Goal: Task Accomplishment & Management: Complete application form

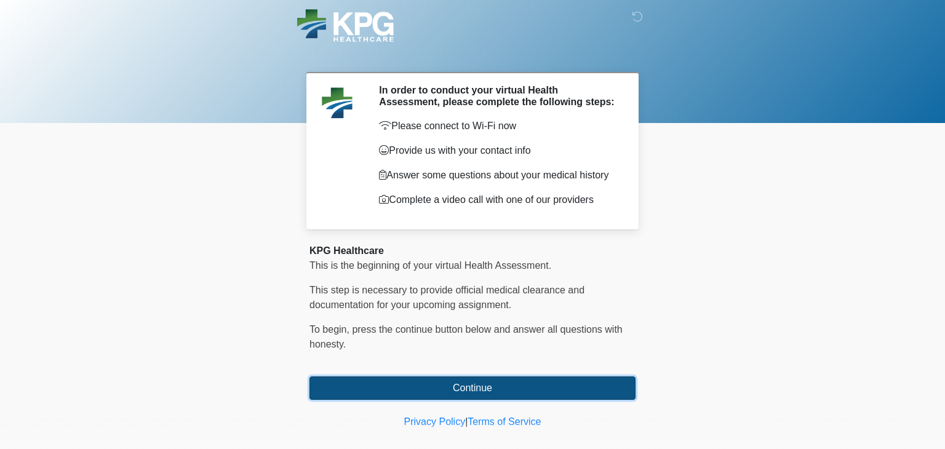
click at [380, 391] on button "Continue" at bounding box center [472, 387] width 326 height 23
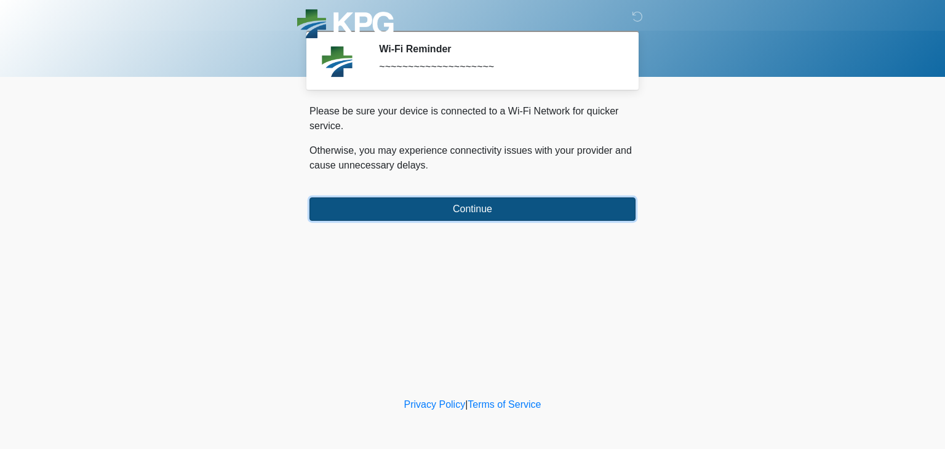
click at [539, 206] on button "Continue" at bounding box center [472, 208] width 326 height 23
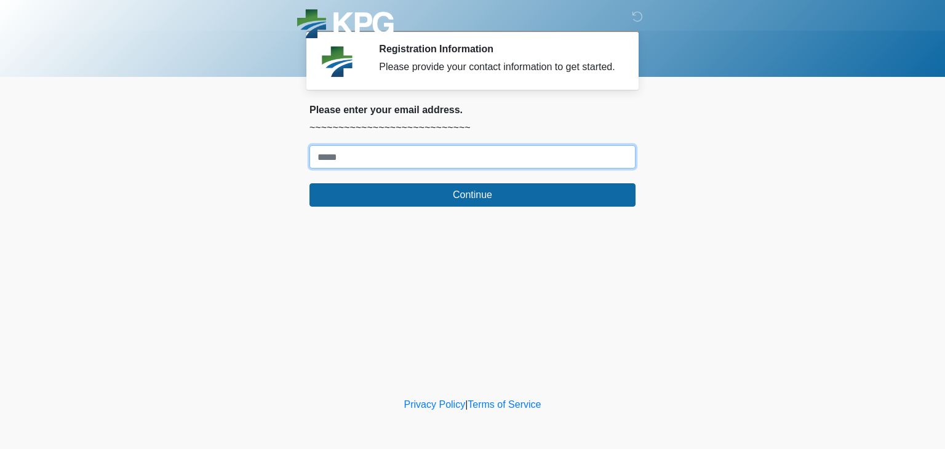
click at [514, 169] on input "Where should we email your response?" at bounding box center [472, 156] width 326 height 23
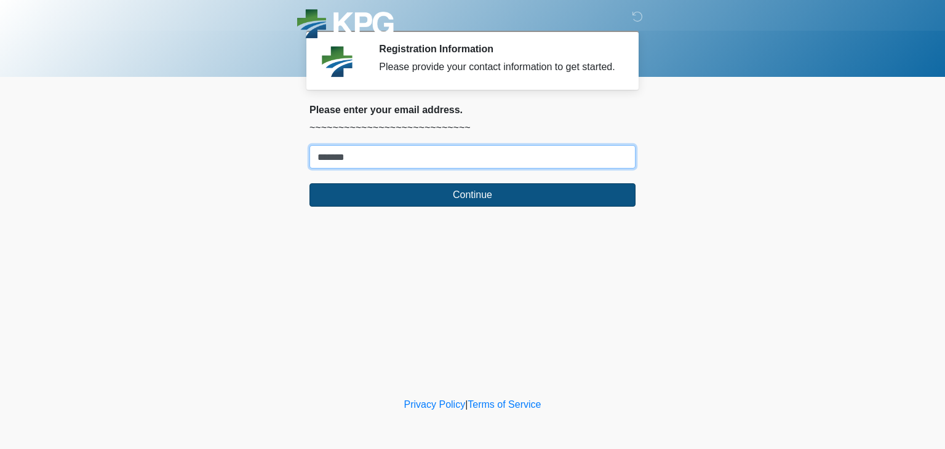
type input "**********"
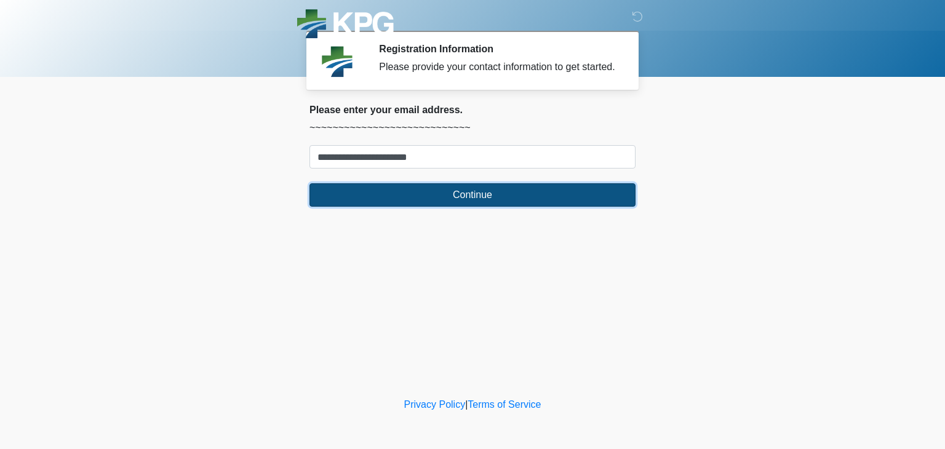
click at [462, 202] on button "Continue" at bounding box center [472, 194] width 326 height 23
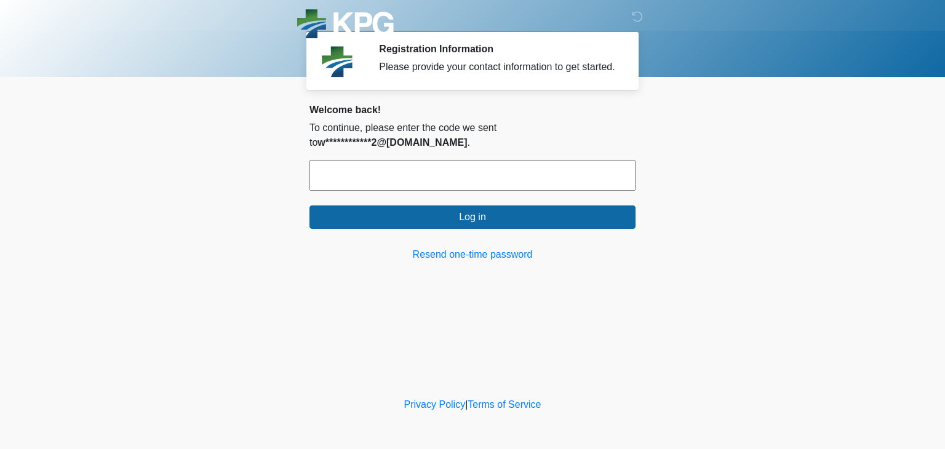
click at [371, 185] on input "text" at bounding box center [472, 175] width 326 height 31
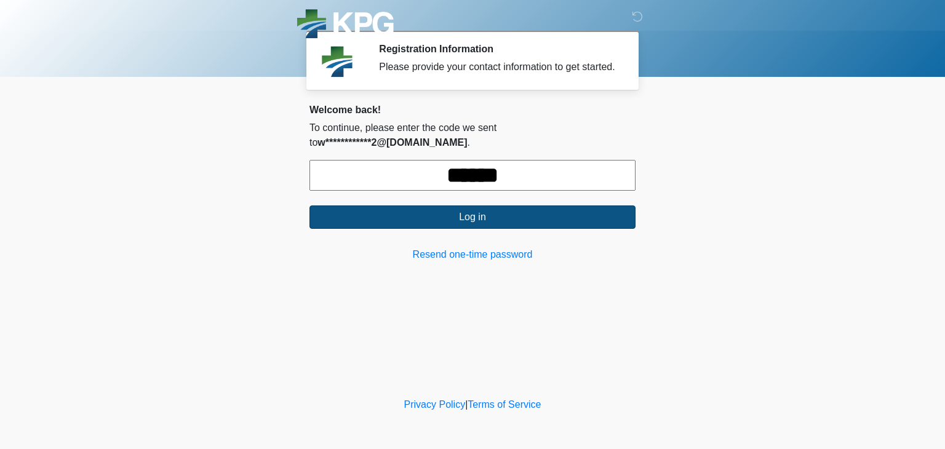
type input "******"
click at [496, 209] on button "Log in" at bounding box center [472, 216] width 326 height 23
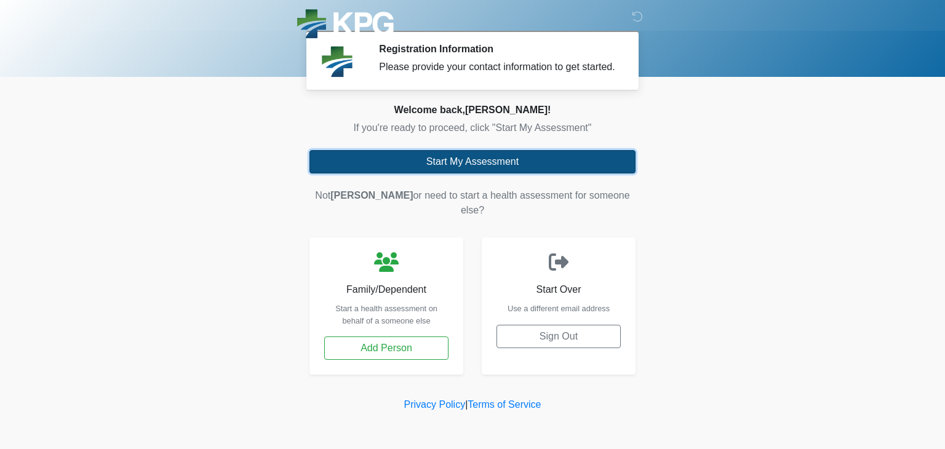
click at [440, 173] on button "Start My Assessment" at bounding box center [472, 161] width 326 height 23
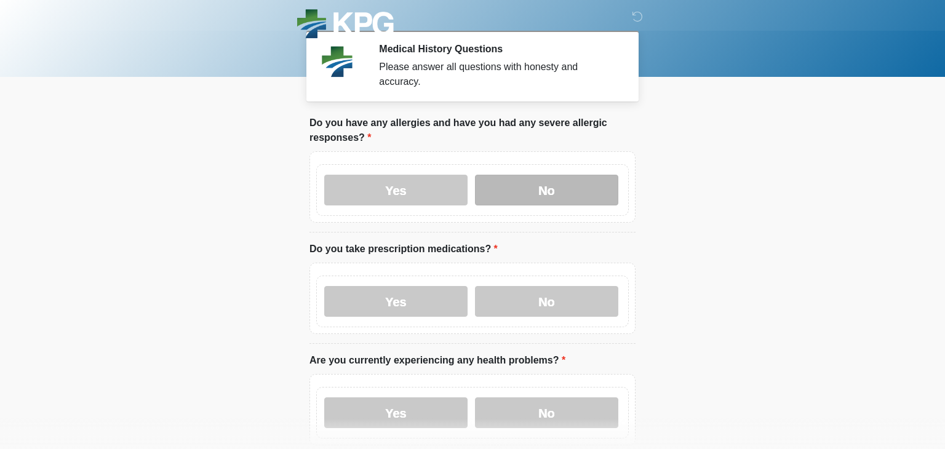
click at [491, 191] on label "No" at bounding box center [546, 190] width 143 height 31
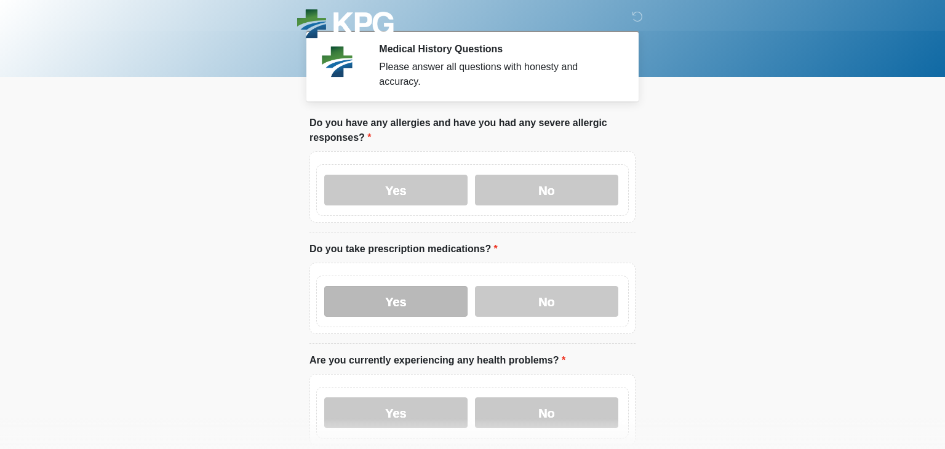
click at [389, 302] on label "Yes" at bounding box center [395, 301] width 143 height 31
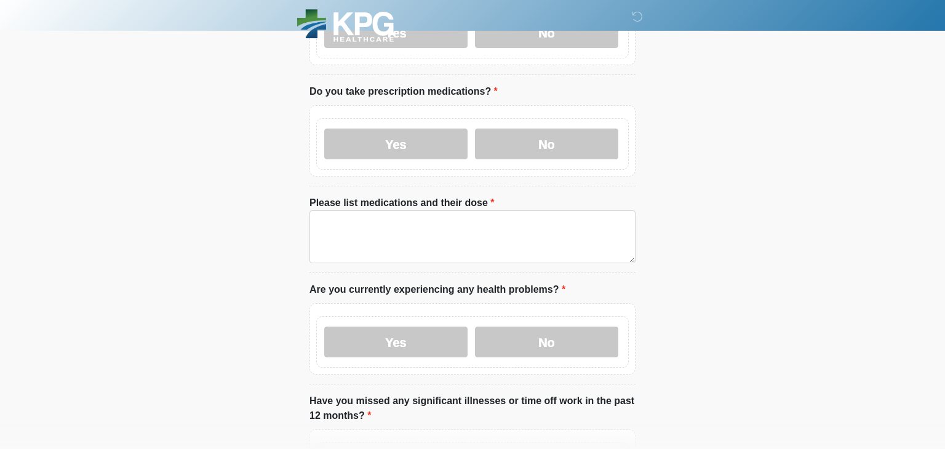
scroll to position [164, 0]
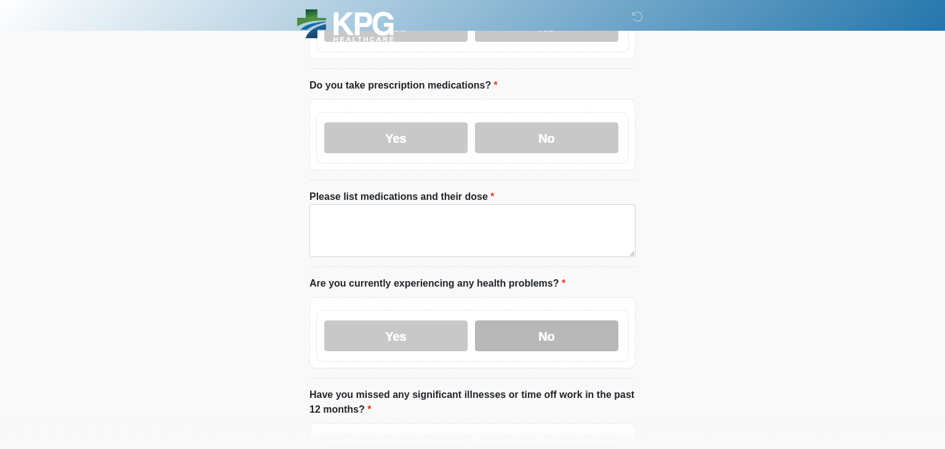
click at [538, 327] on label "No" at bounding box center [546, 335] width 143 height 31
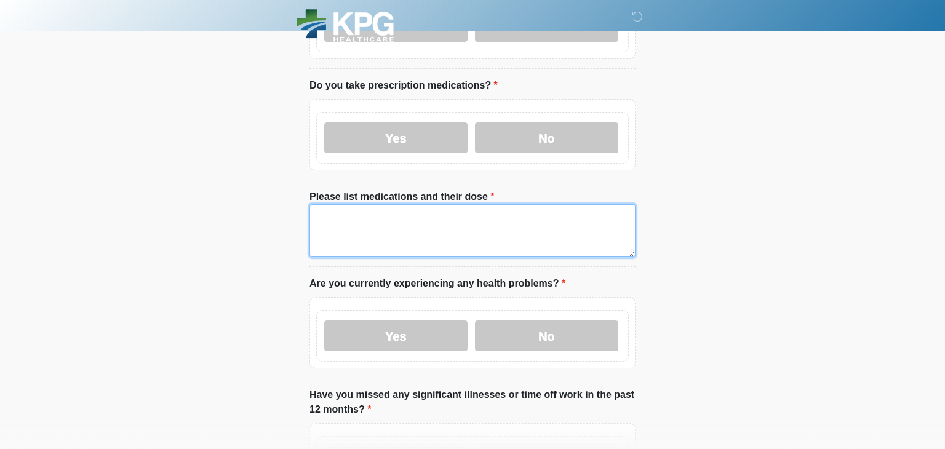
click at [389, 229] on textarea "Please list medications and their dose" at bounding box center [472, 230] width 326 height 53
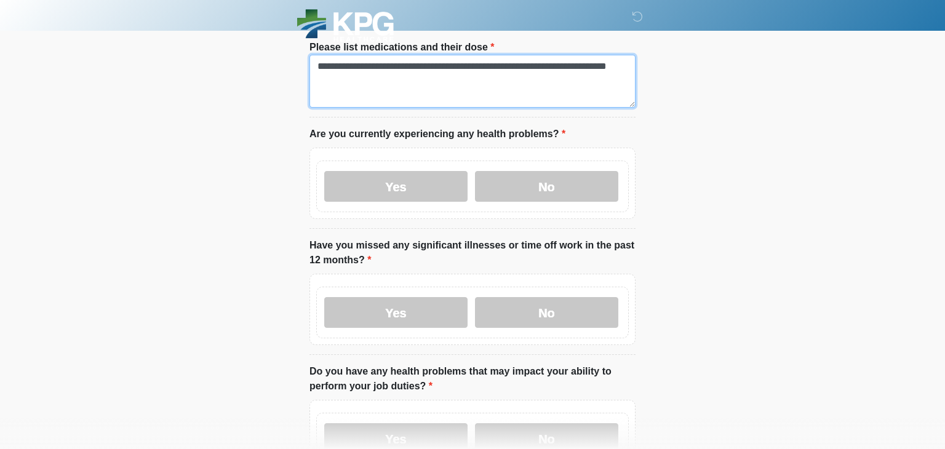
scroll to position [318, 0]
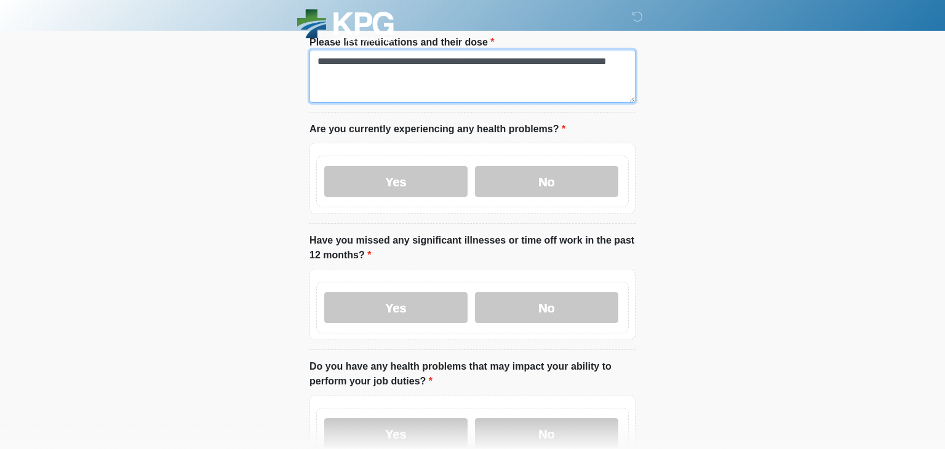
click at [568, 66] on textarea "**********" at bounding box center [472, 76] width 326 height 53
type textarea "**********"
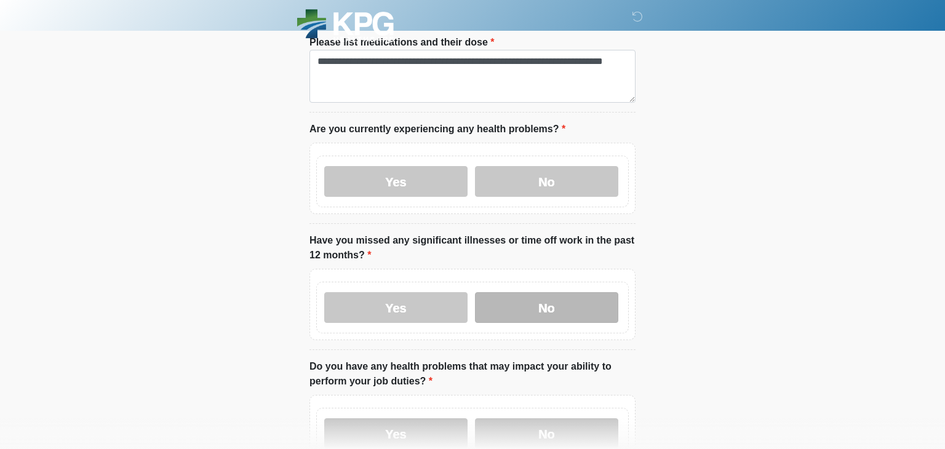
click at [530, 312] on label "No" at bounding box center [546, 307] width 143 height 31
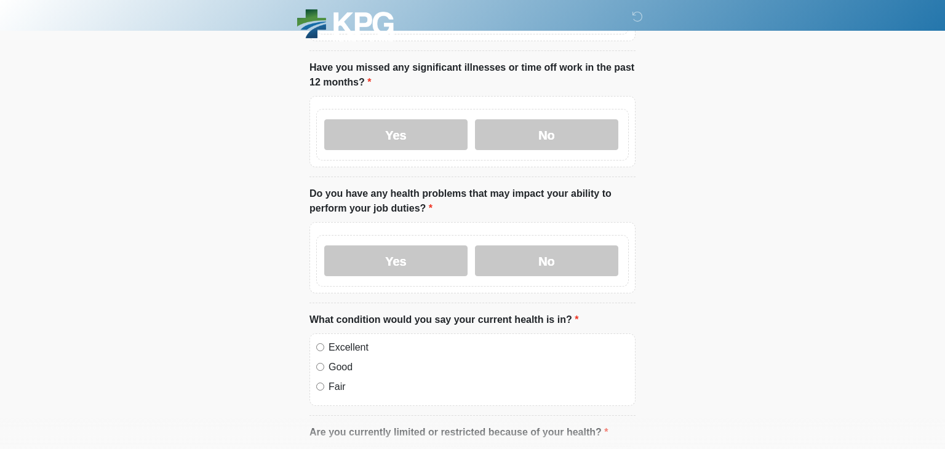
scroll to position [492, 0]
click at [501, 256] on label "No" at bounding box center [546, 259] width 143 height 31
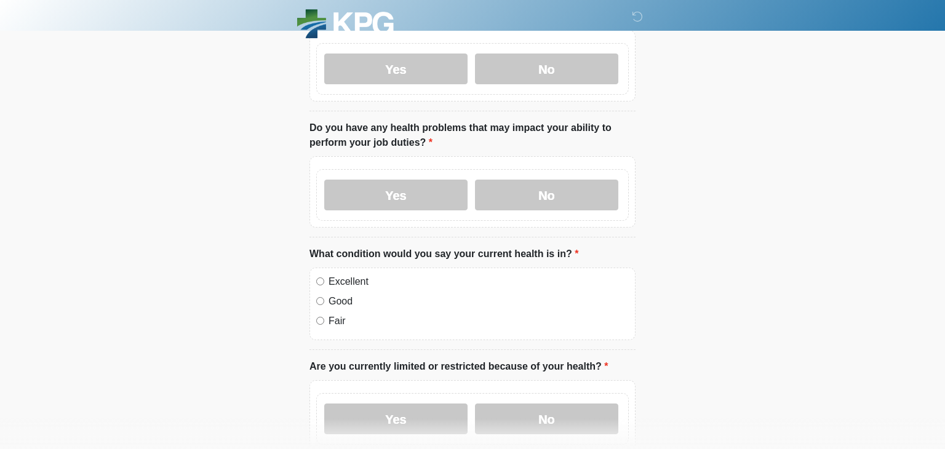
scroll to position [689, 0]
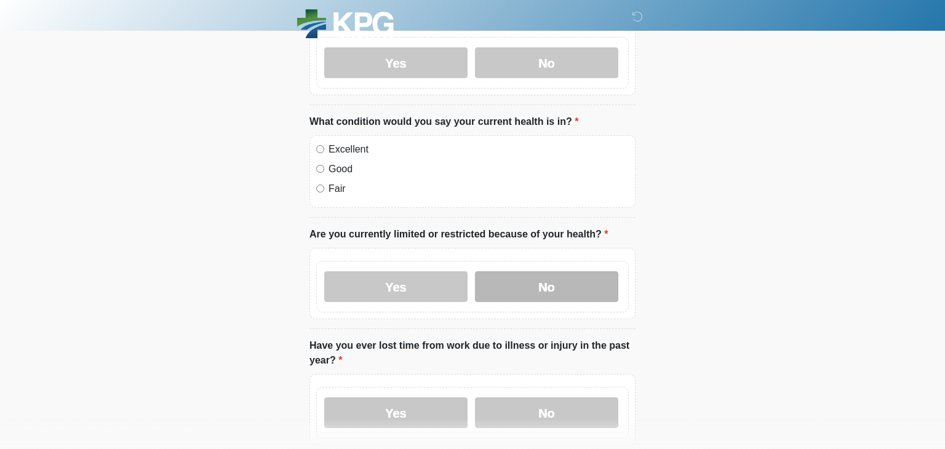
click at [585, 290] on label "No" at bounding box center [546, 286] width 143 height 31
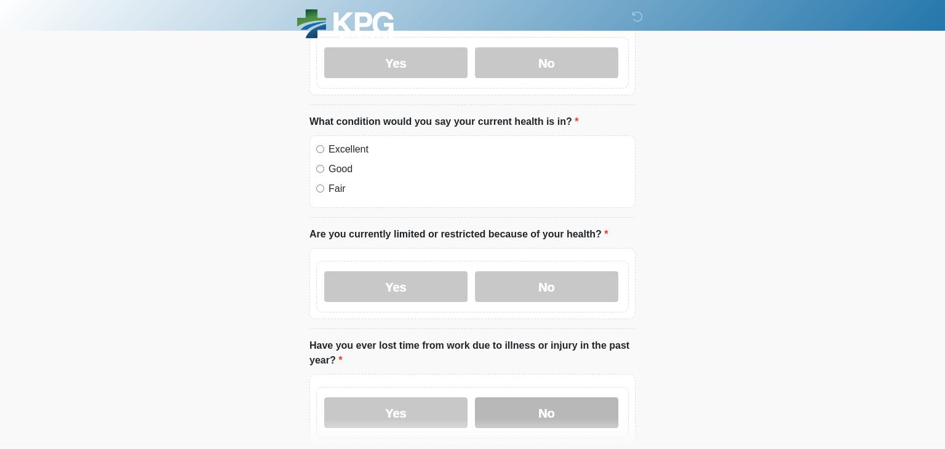
click at [545, 406] on label "No" at bounding box center [546, 412] width 143 height 31
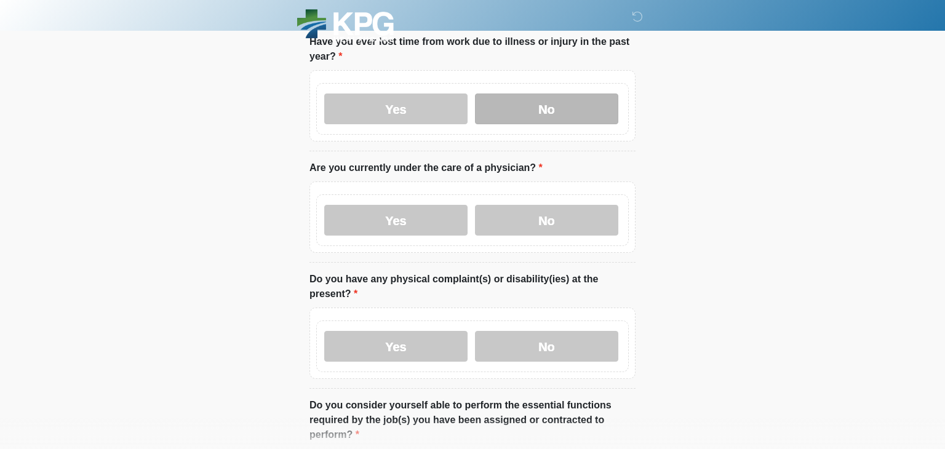
scroll to position [997, 0]
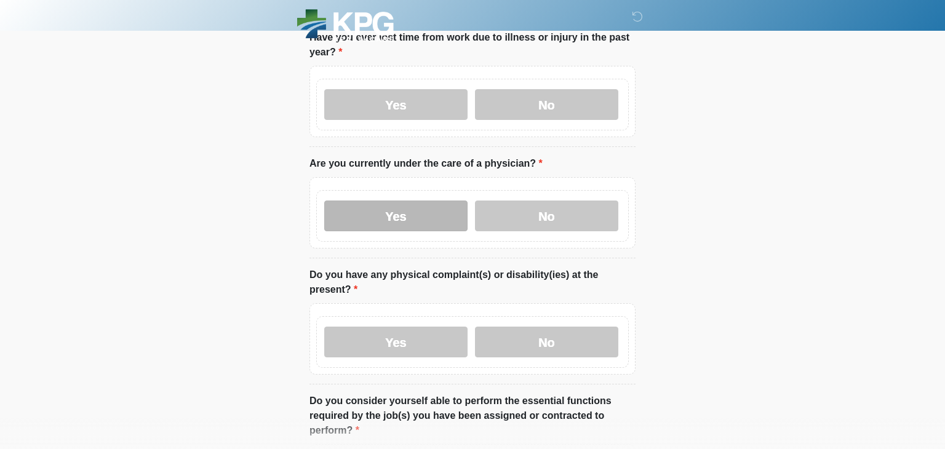
click at [432, 216] on label "Yes" at bounding box center [395, 215] width 143 height 31
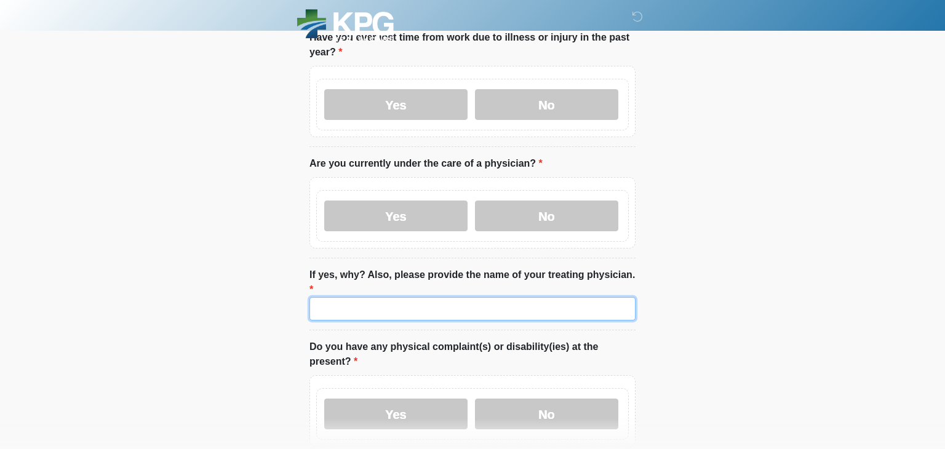
click at [378, 297] on input "If yes, why? Also, please provide the name of your treating physician." at bounding box center [472, 308] width 326 height 23
type input "**********"
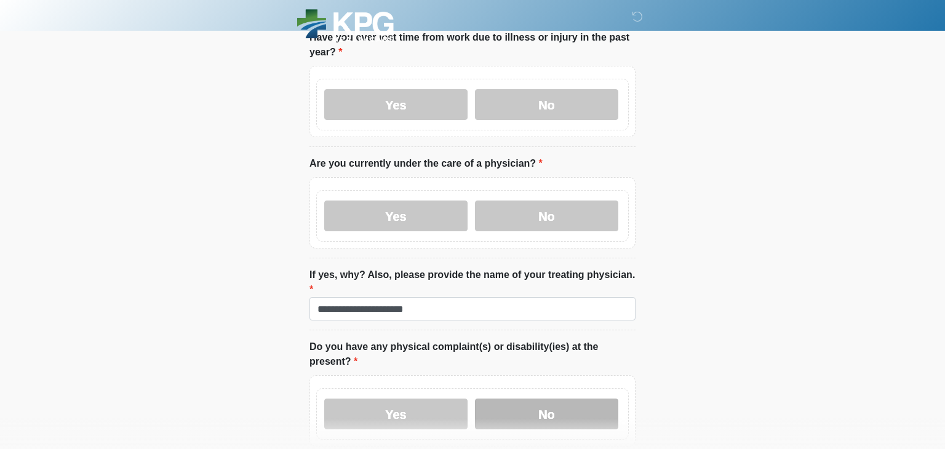
click at [507, 399] on label "No" at bounding box center [546, 414] width 143 height 31
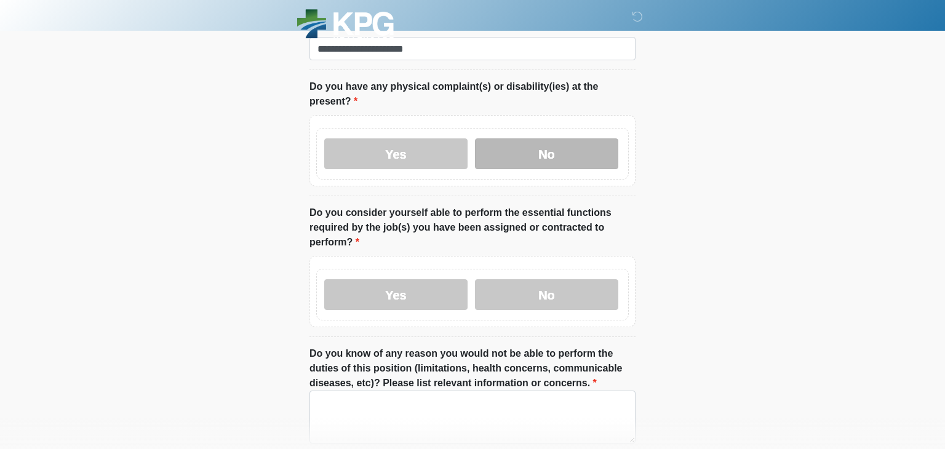
scroll to position [1255, 0]
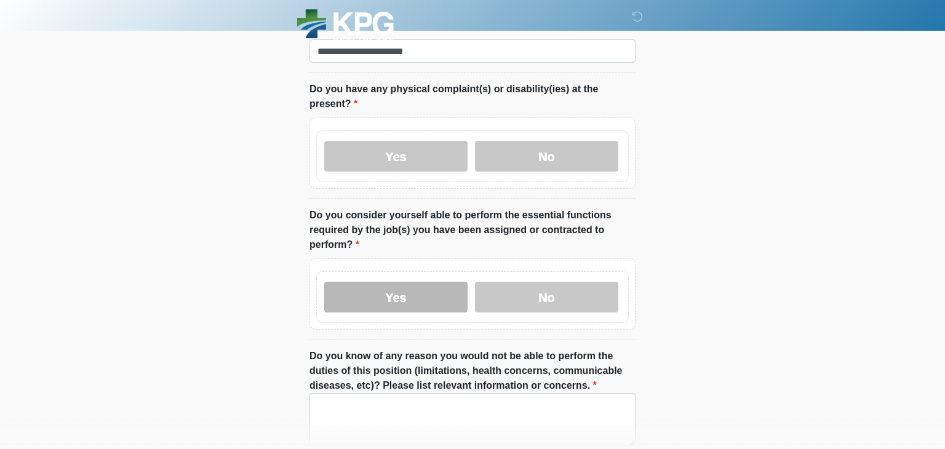
click at [419, 282] on label "Yes" at bounding box center [395, 297] width 143 height 31
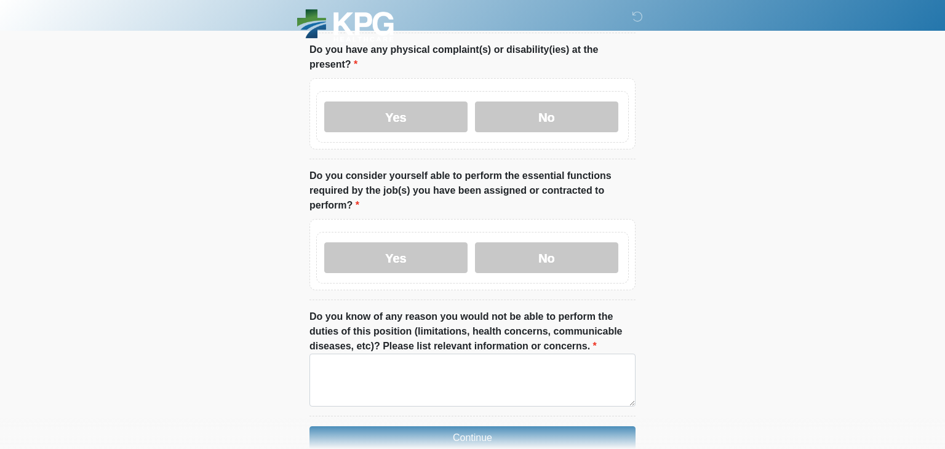
scroll to position [1309, 0]
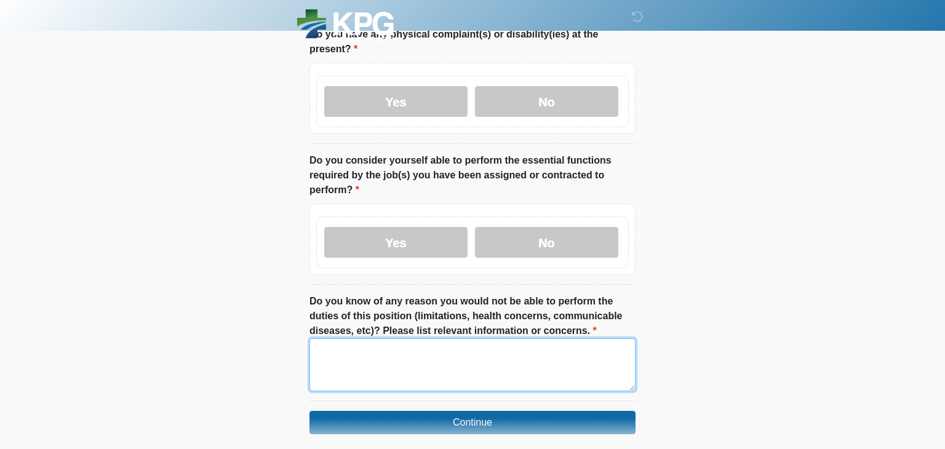
click at [370, 338] on textarea "Do you know of any reason you would not be able to perform the duties of this p…" at bounding box center [472, 364] width 326 height 53
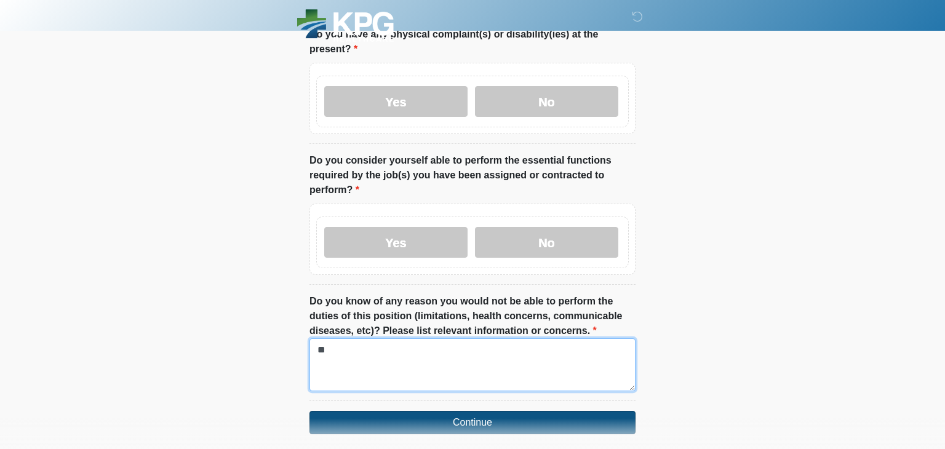
type textarea "**"
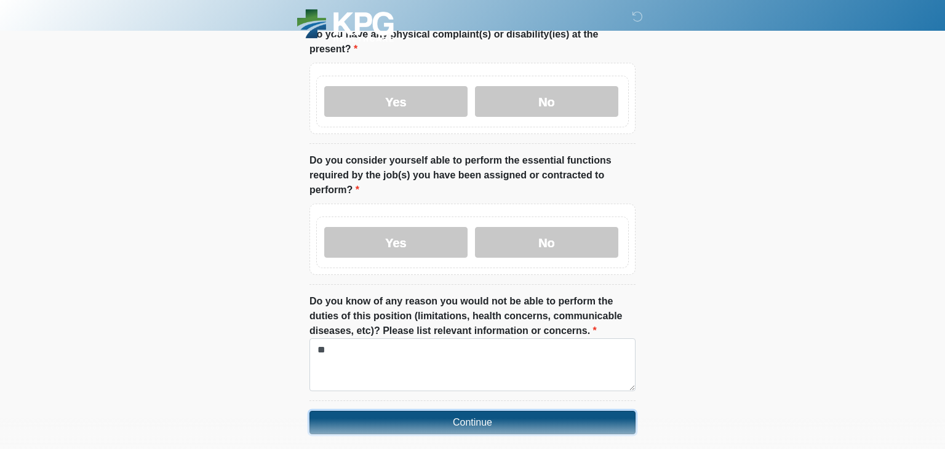
click at [372, 411] on button "Continue" at bounding box center [472, 422] width 326 height 23
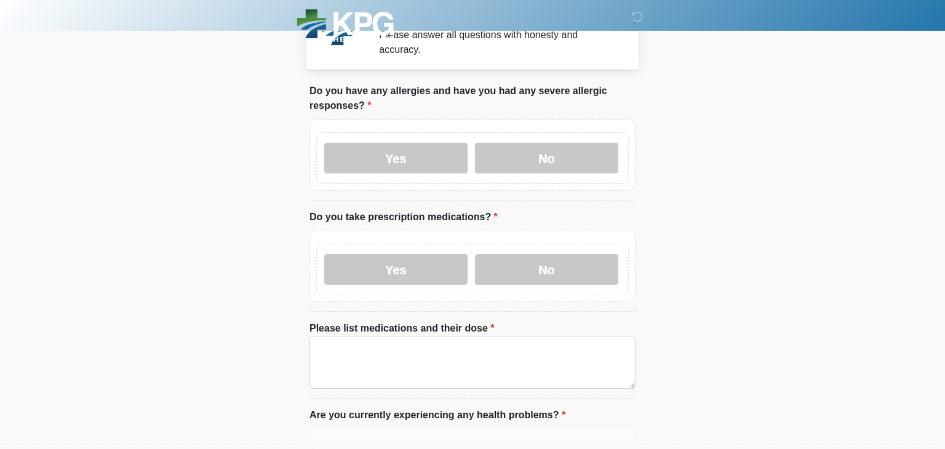
scroll to position [0, 0]
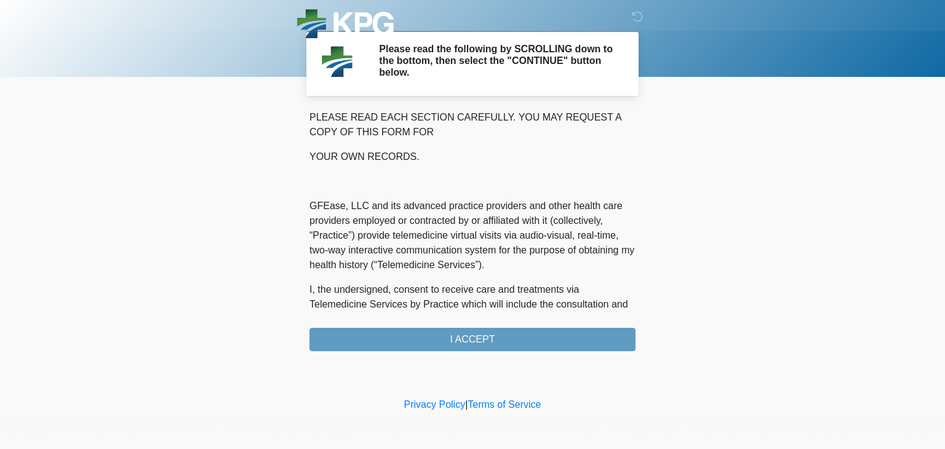
click at [343, 336] on div "PLEASE READ EACH SECTION CAREFULLY. YOU MAY REQUEST A COPY OF THIS FORM FOR YOU…" at bounding box center [472, 230] width 326 height 241
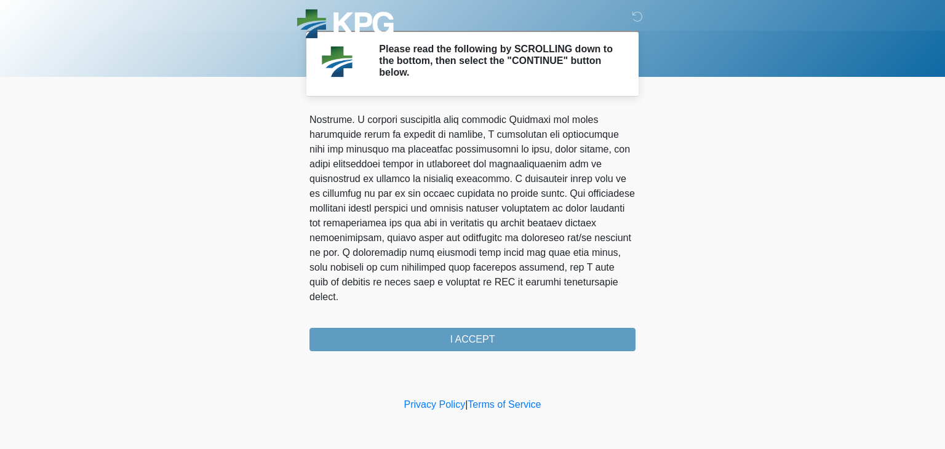
scroll to position [776, 0]
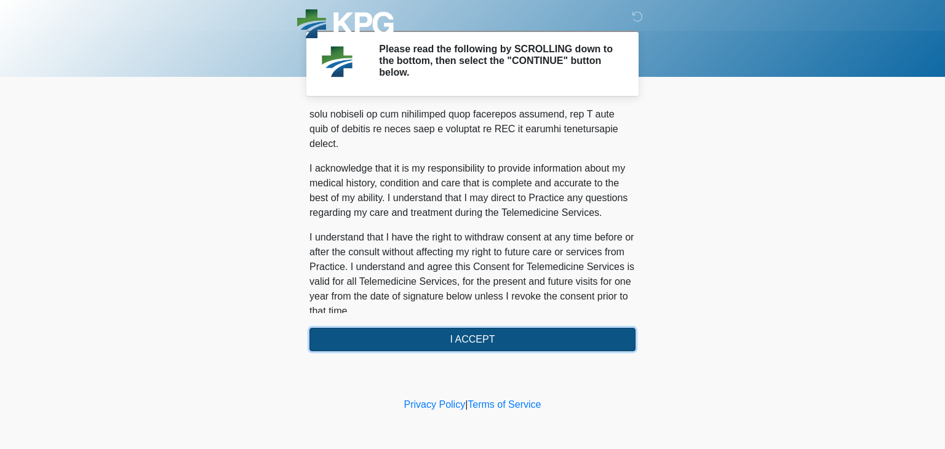
click at [581, 330] on button "I ACCEPT" at bounding box center [472, 339] width 326 height 23
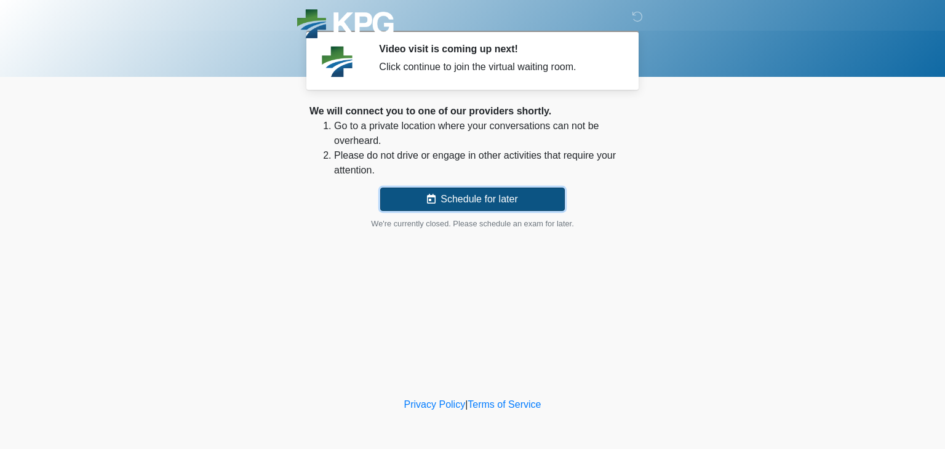
click at [455, 197] on button "Schedule for later" at bounding box center [472, 199] width 185 height 23
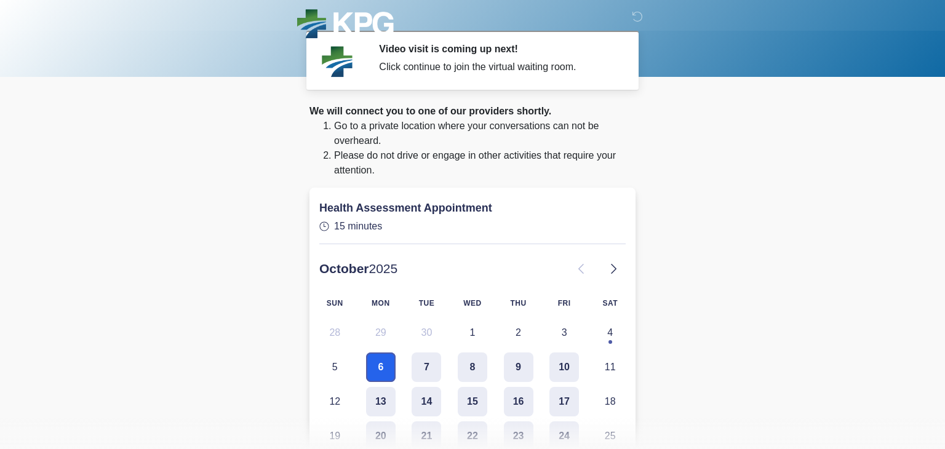
click at [376, 373] on button "6" at bounding box center [381, 367] width 30 height 30
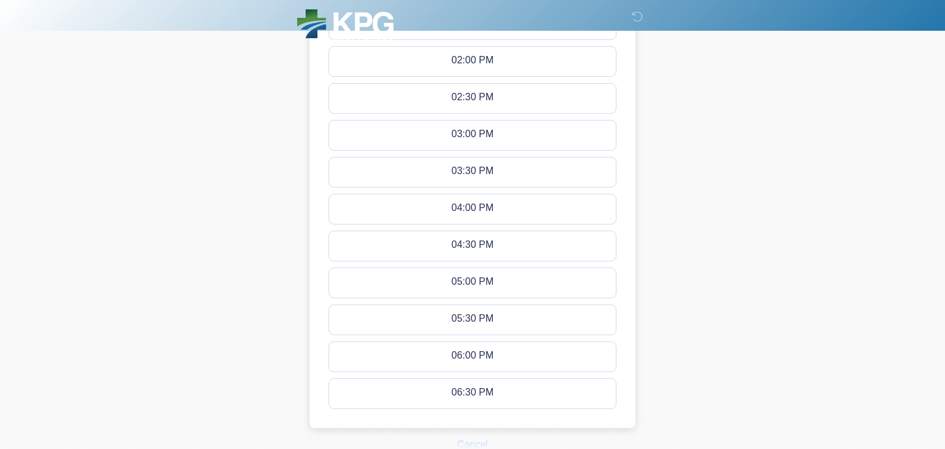
scroll to position [704, 0]
click at [477, 351] on div "06:00 PM - 06:15 PM" at bounding box center [472, 358] width 93 height 14
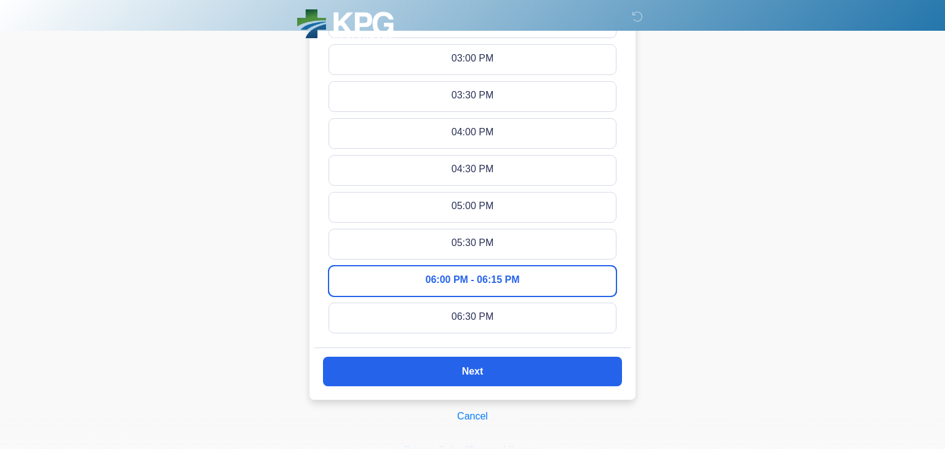
scroll to position [823, 0]
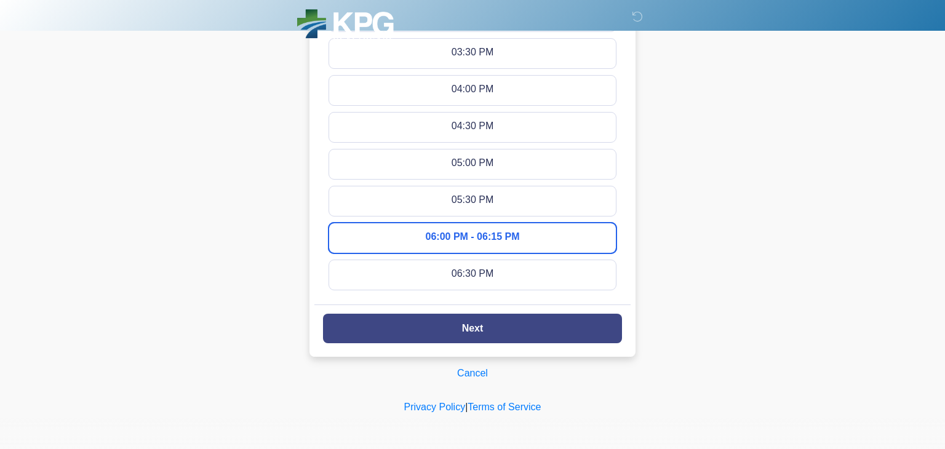
click at [369, 334] on button "Next" at bounding box center [472, 329] width 299 height 30
